Goal: Download file/media

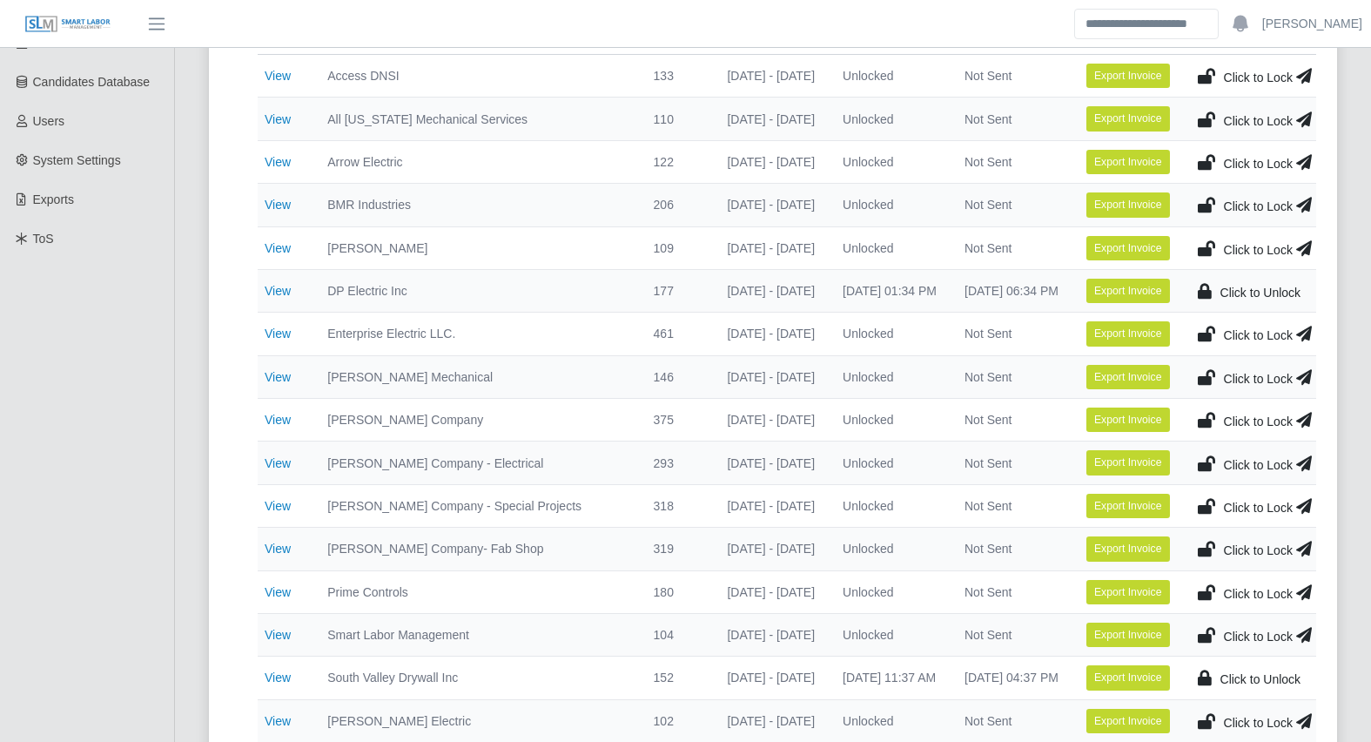
scroll to position [344, 0]
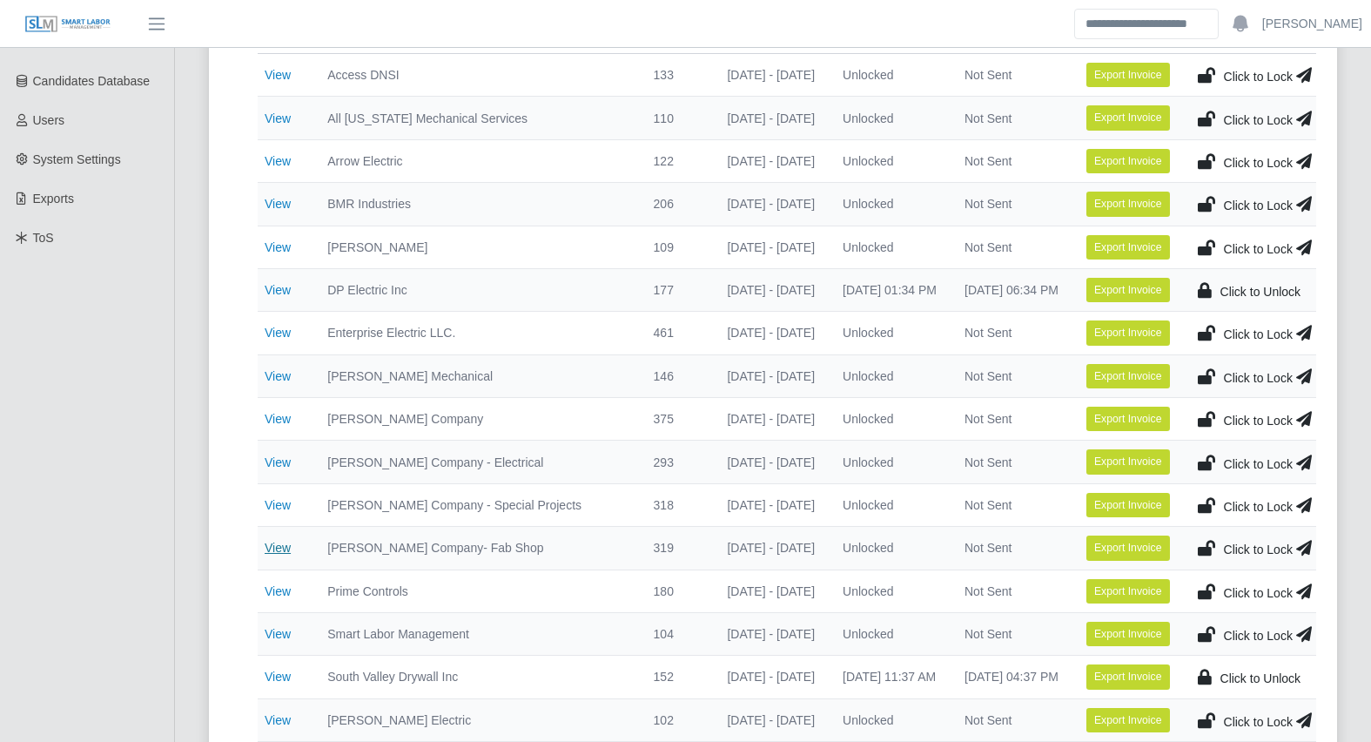
click at [282, 542] on link "View" at bounding box center [278, 548] width 26 height 14
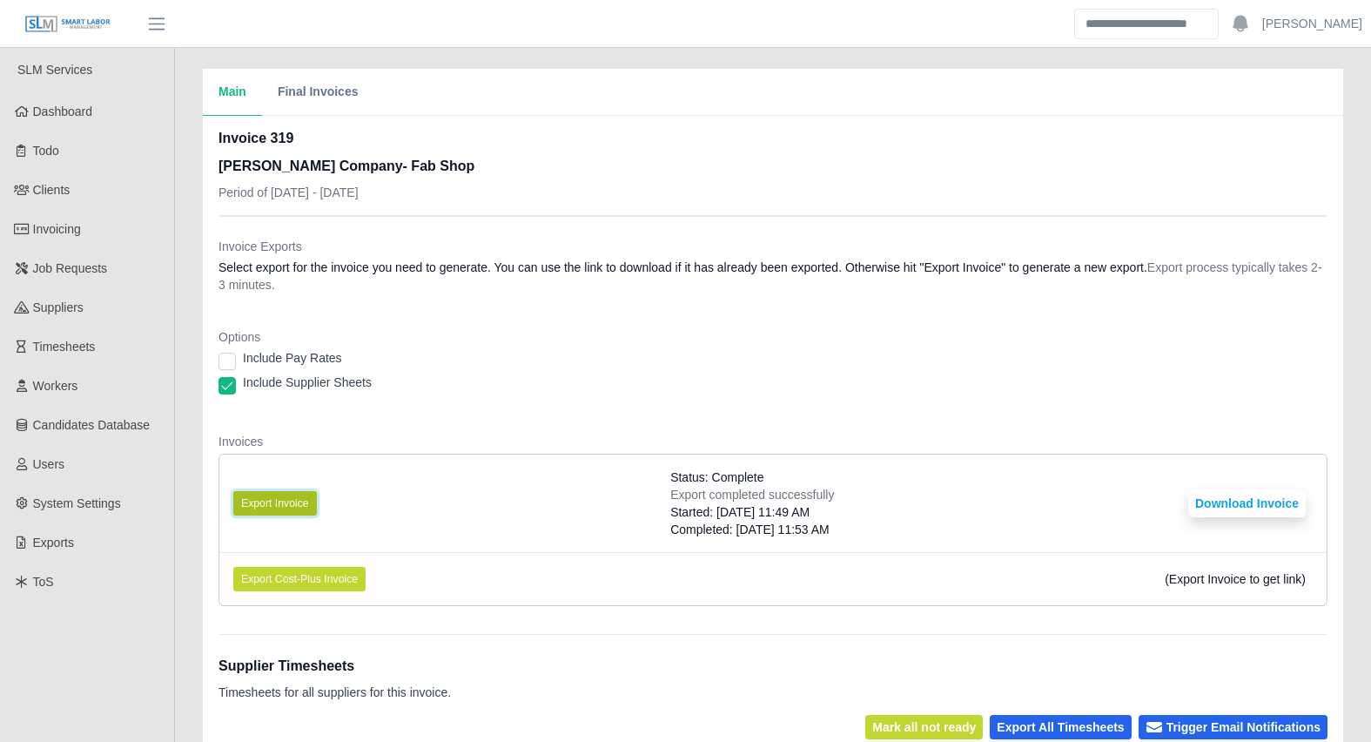
click at [294, 491] on button "Export Invoice" at bounding box center [275, 503] width 84 height 24
click at [1227, 512] on button "Download Invoice" at bounding box center [1247, 503] width 118 height 28
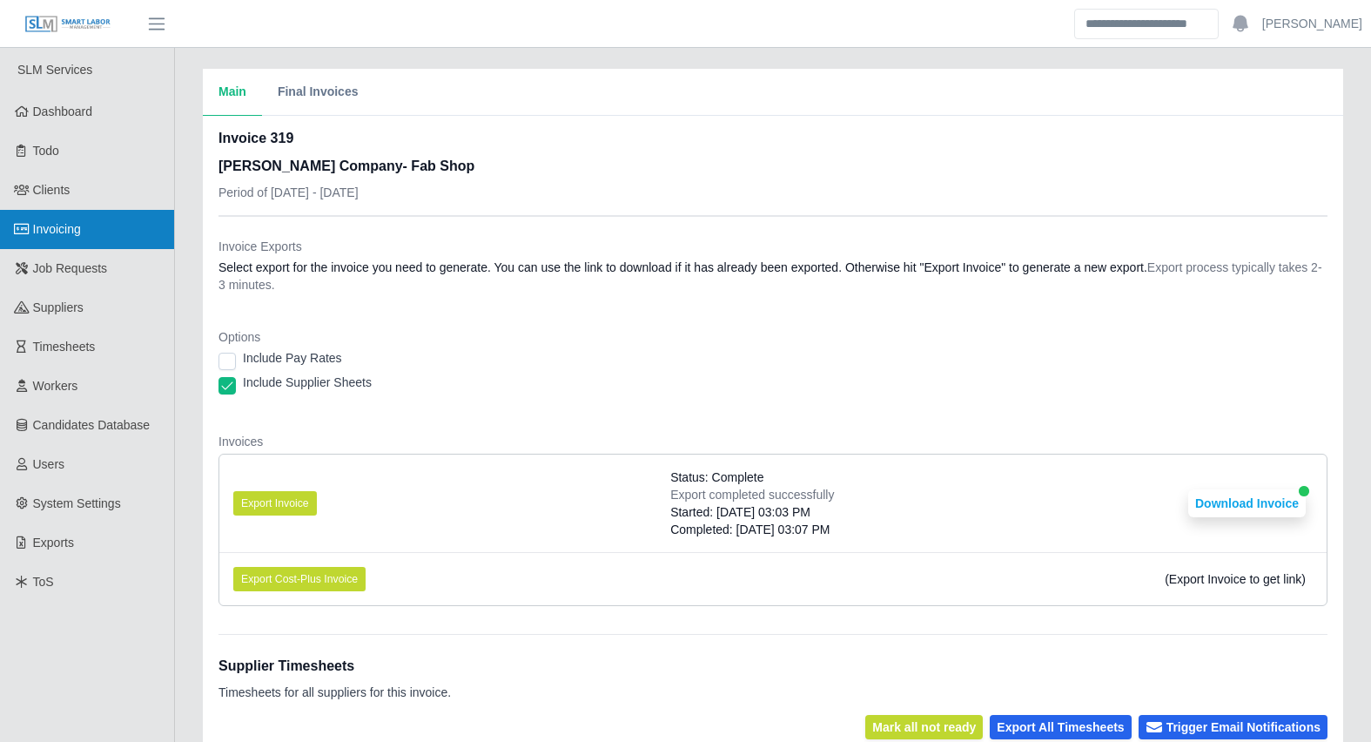
click at [87, 232] on link "Invoicing" at bounding box center [87, 229] width 174 height 39
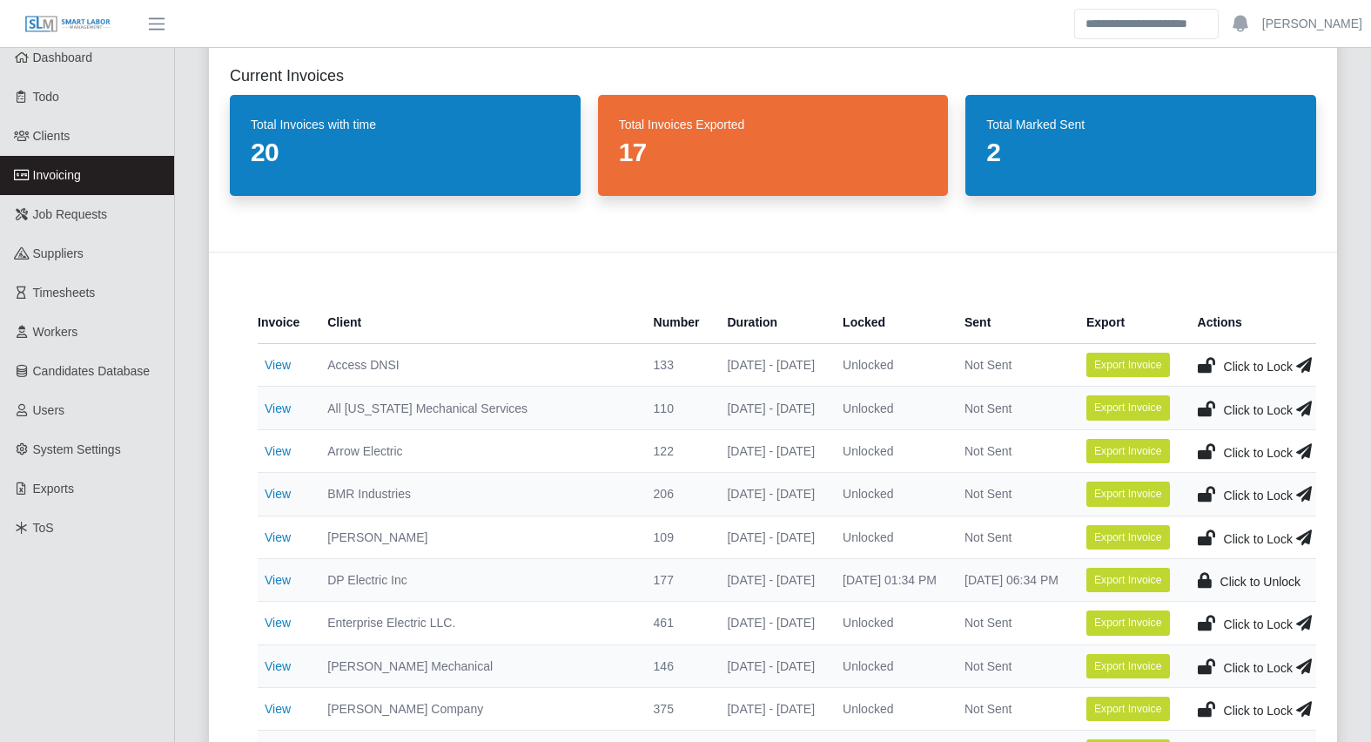
scroll to position [53, 0]
